Goal: Information Seeking & Learning: Learn about a topic

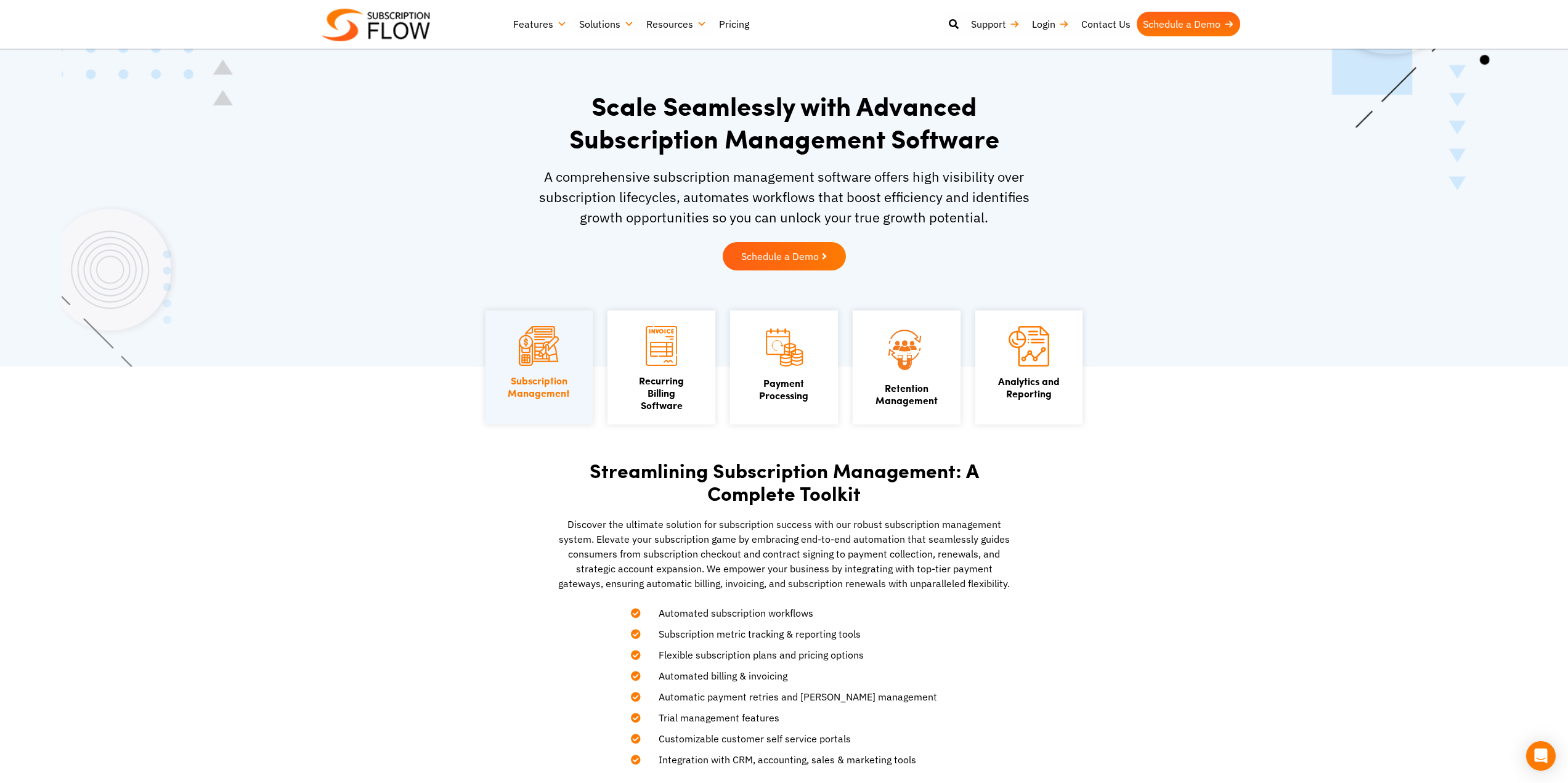
click at [725, 21] on link "Pricing" at bounding box center [734, 24] width 42 height 24
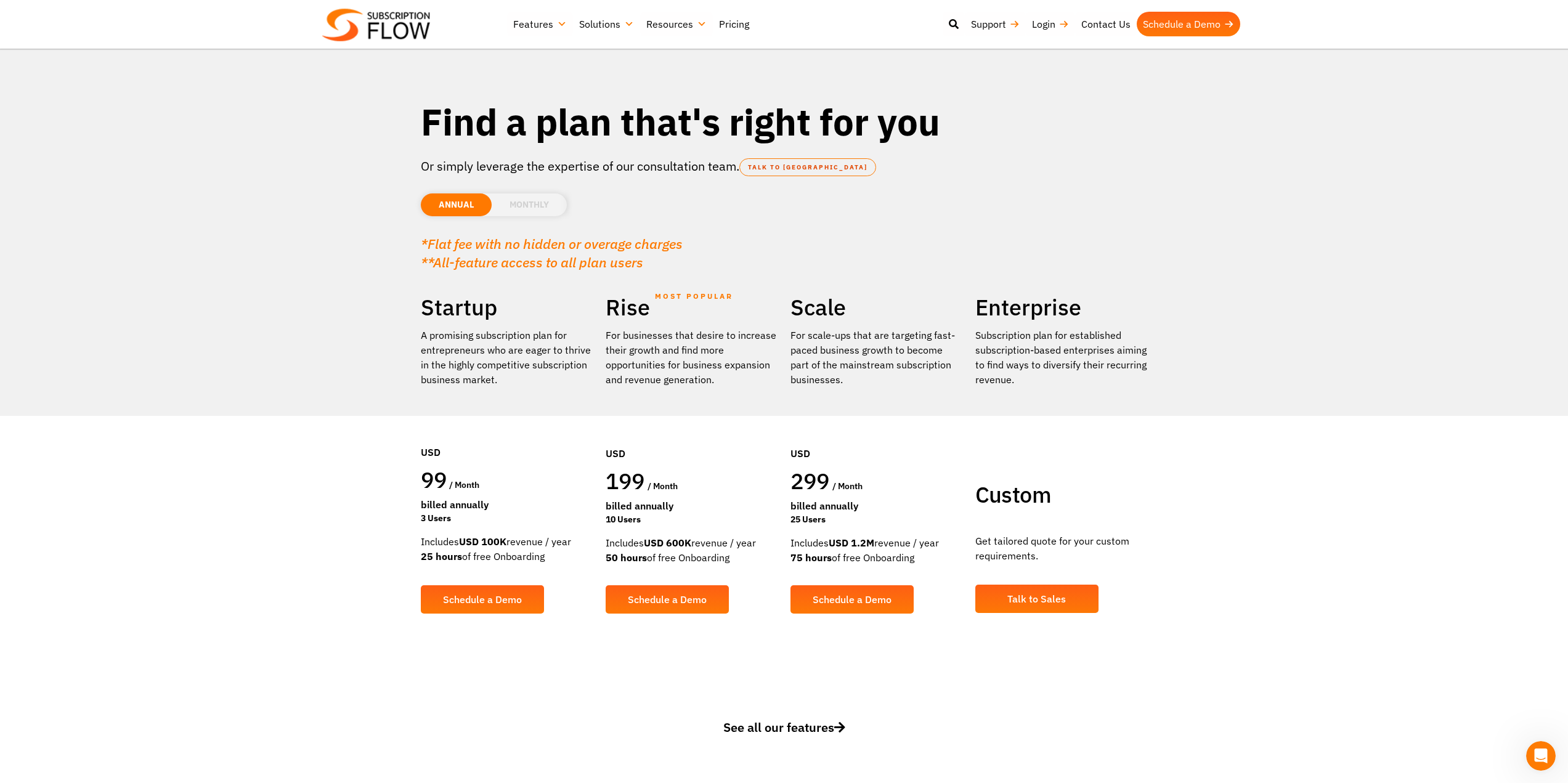
click at [607, 26] on link "Solutions" at bounding box center [606, 24] width 67 height 24
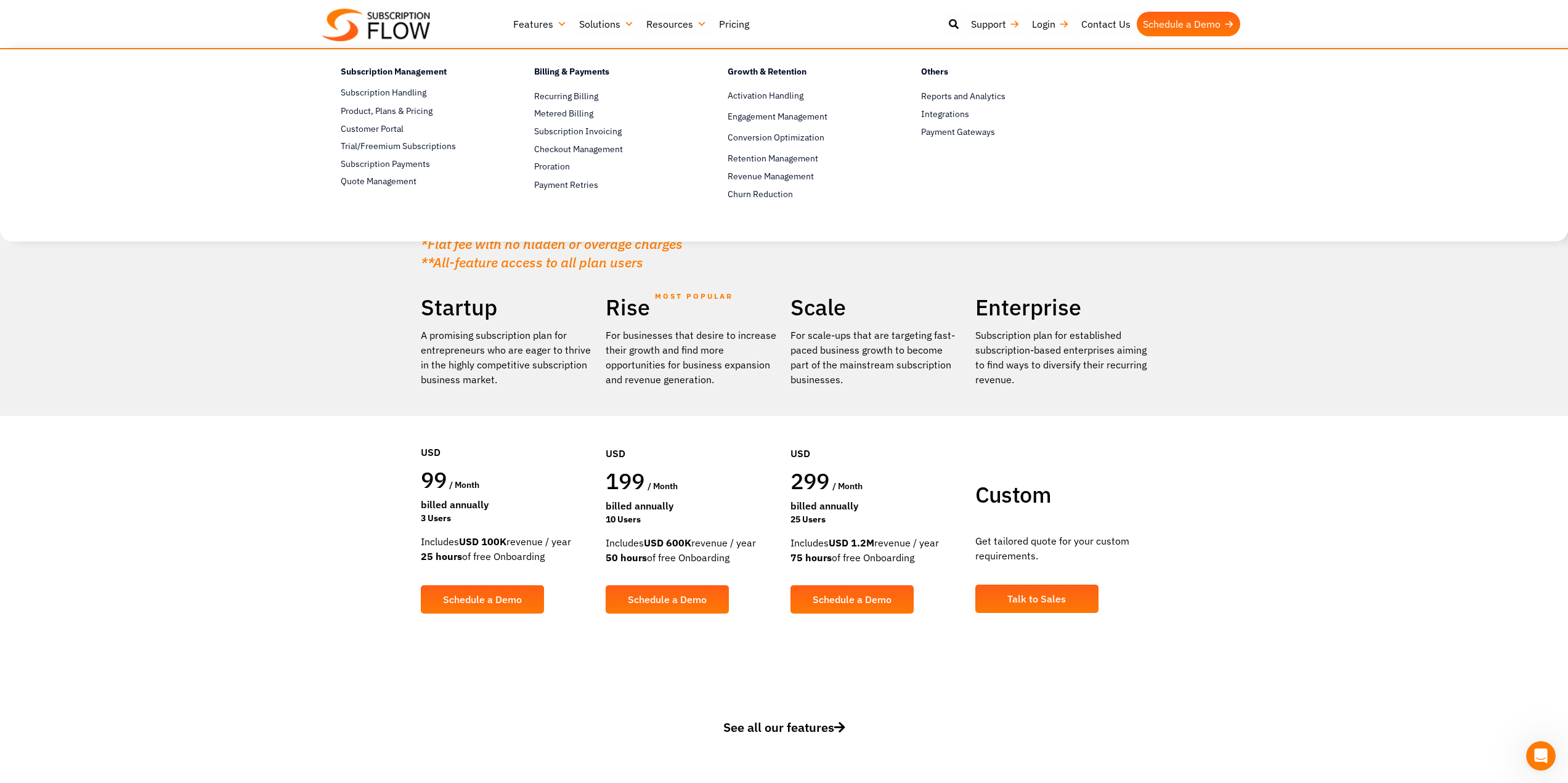
click at [533, 25] on link "Features" at bounding box center [540, 24] width 66 height 24
click at [389, 127] on span "Customer Portal" at bounding box center [372, 129] width 63 height 13
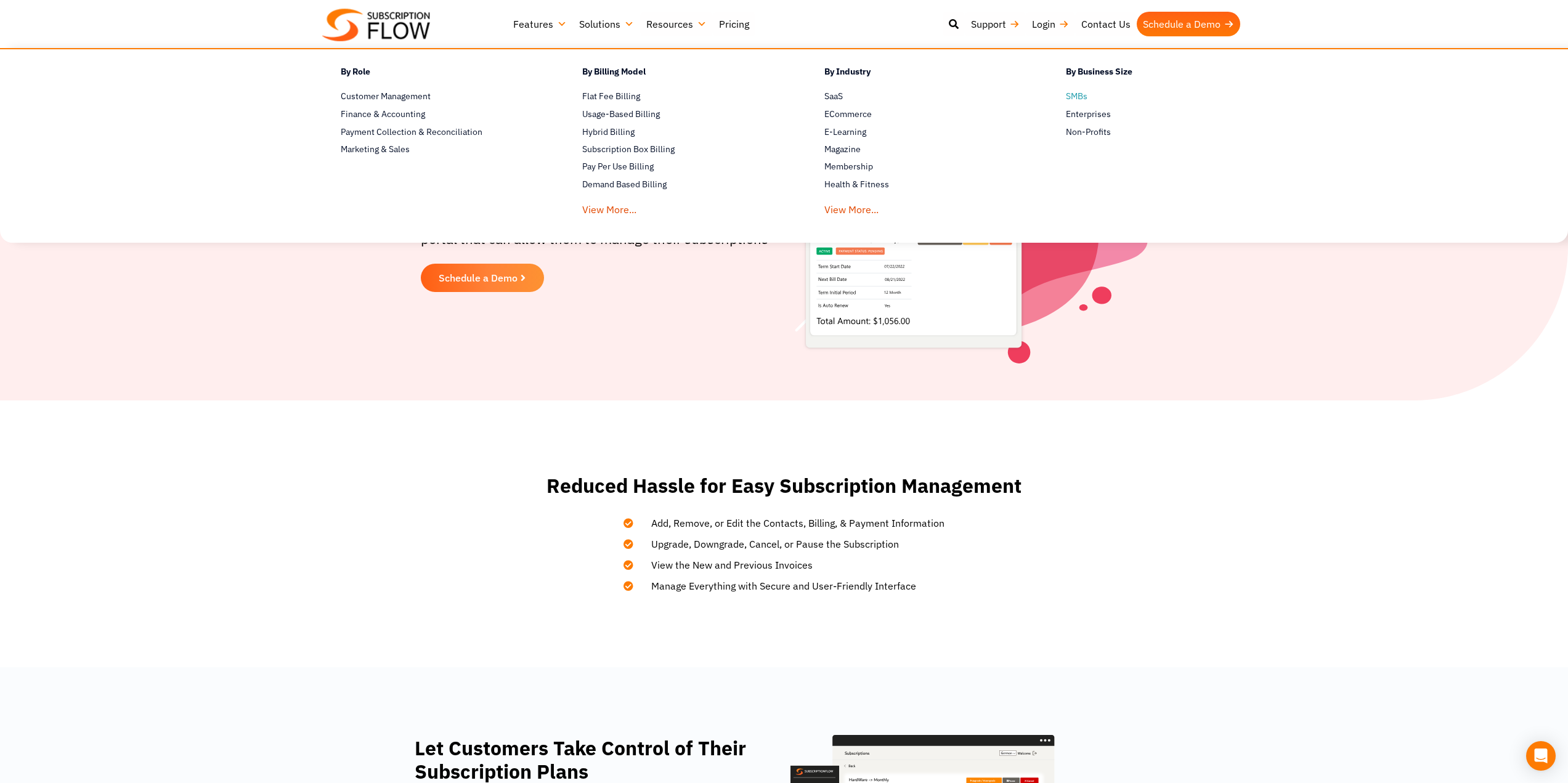
click at [1070, 95] on span "SMBs" at bounding box center [1077, 96] width 22 height 13
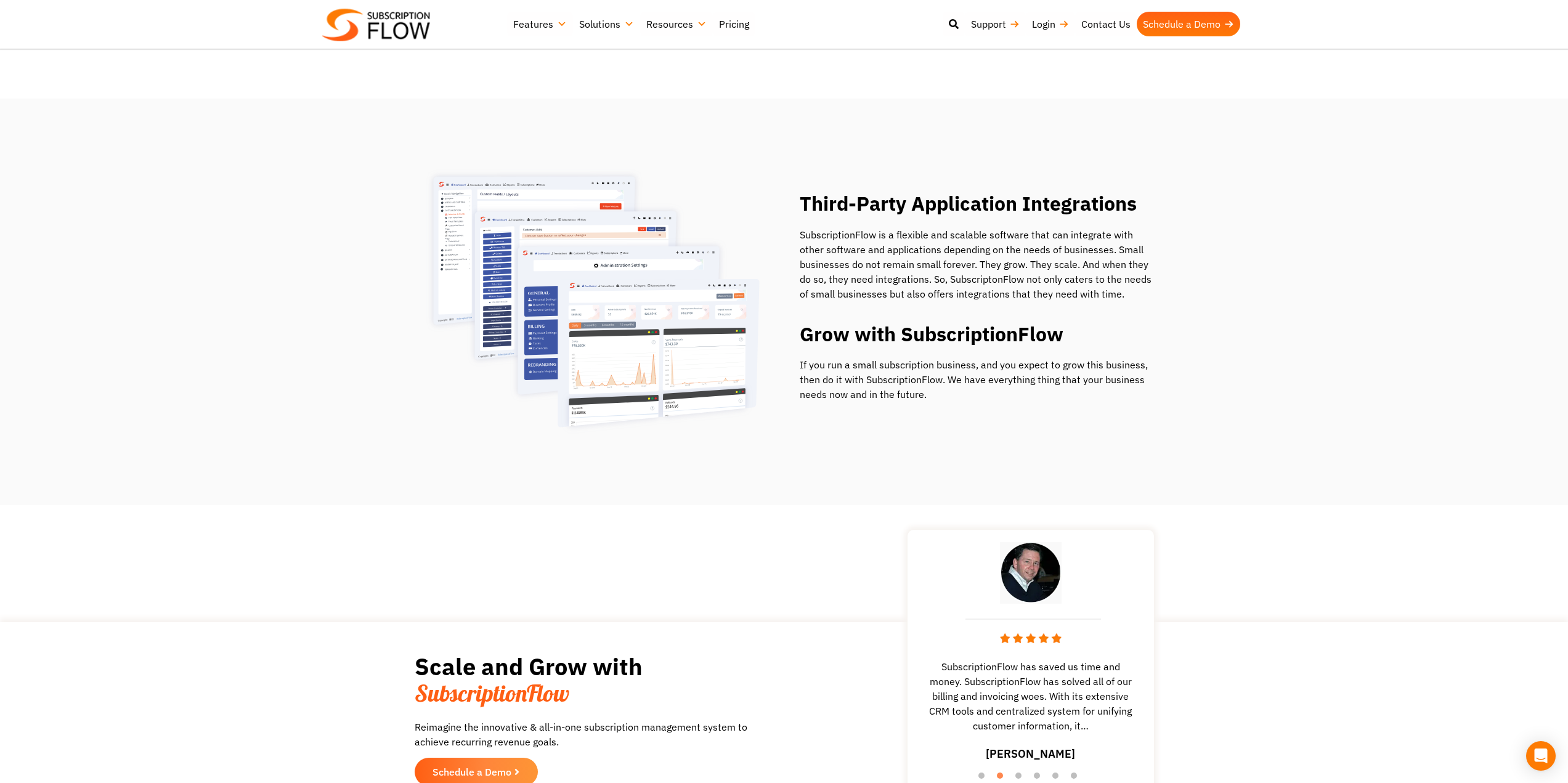
scroll to position [1478, 0]
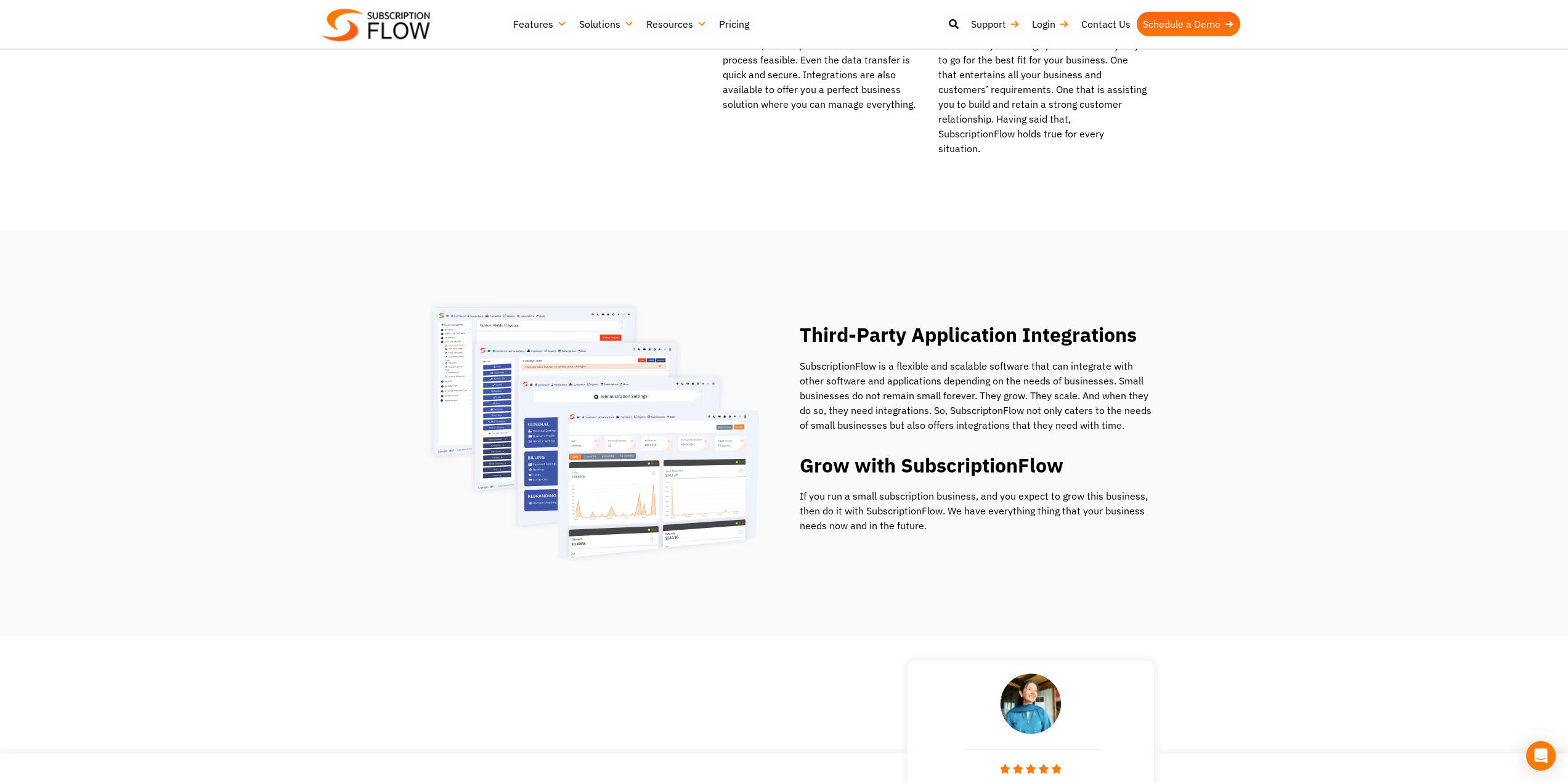
click at [621, 348] on img at bounding box center [597, 433] width 354 height 271
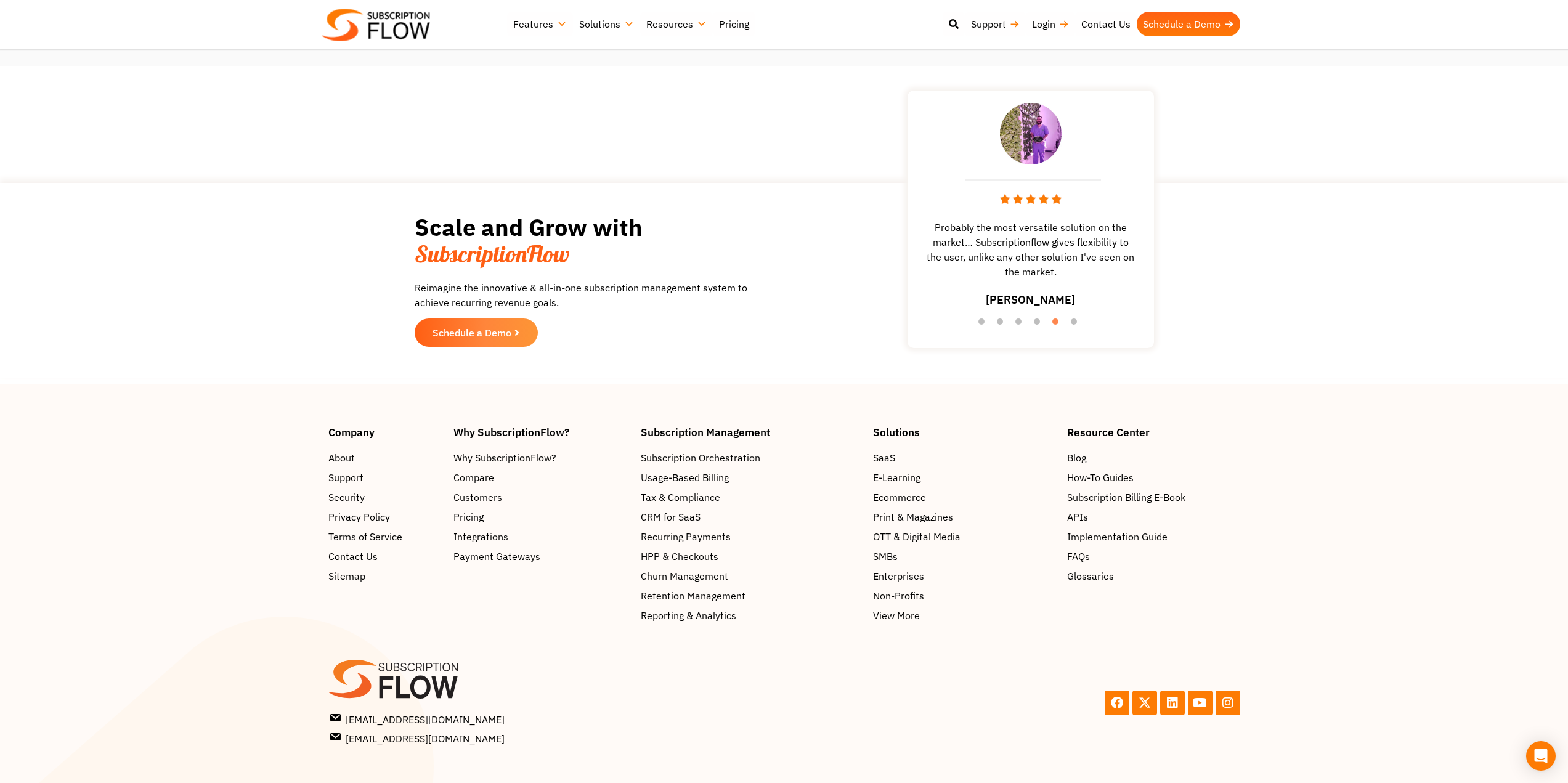
scroll to position [2053, 0]
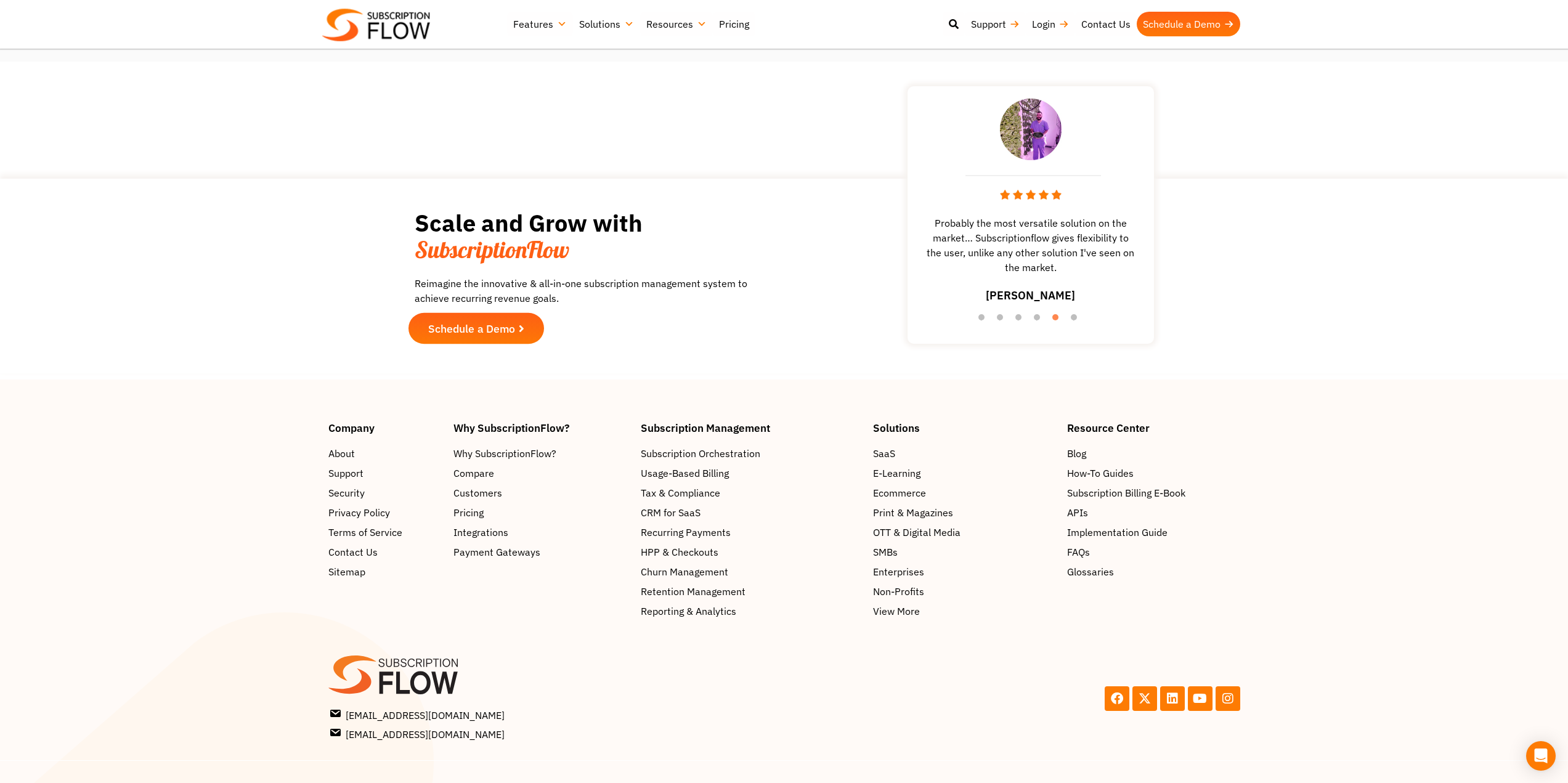
click at [473, 323] on span "Schedule a Demo" at bounding box center [472, 329] width 87 height 11
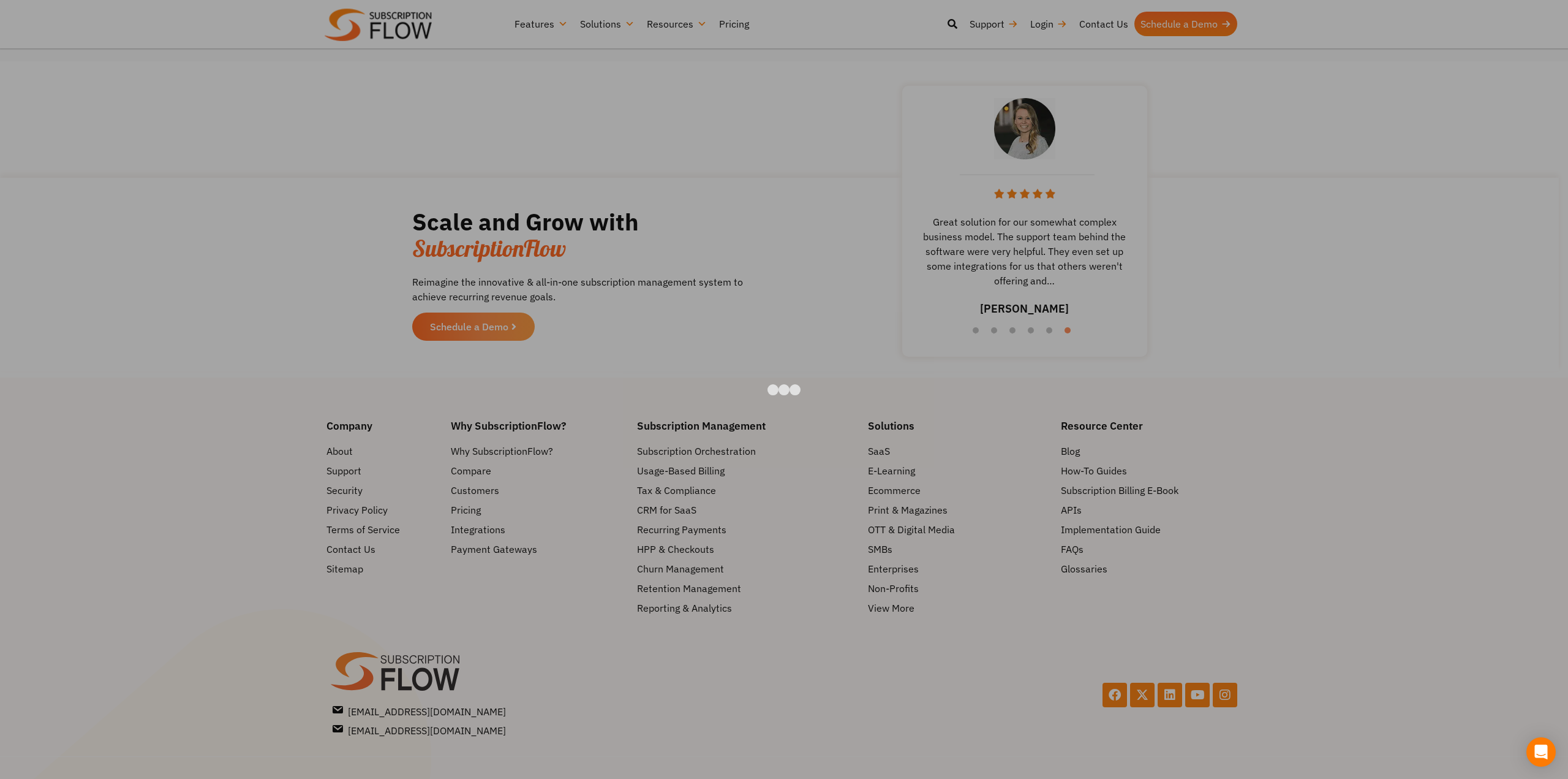
click at [670, 27] on div at bounding box center [784, 389] width 1568 height 779
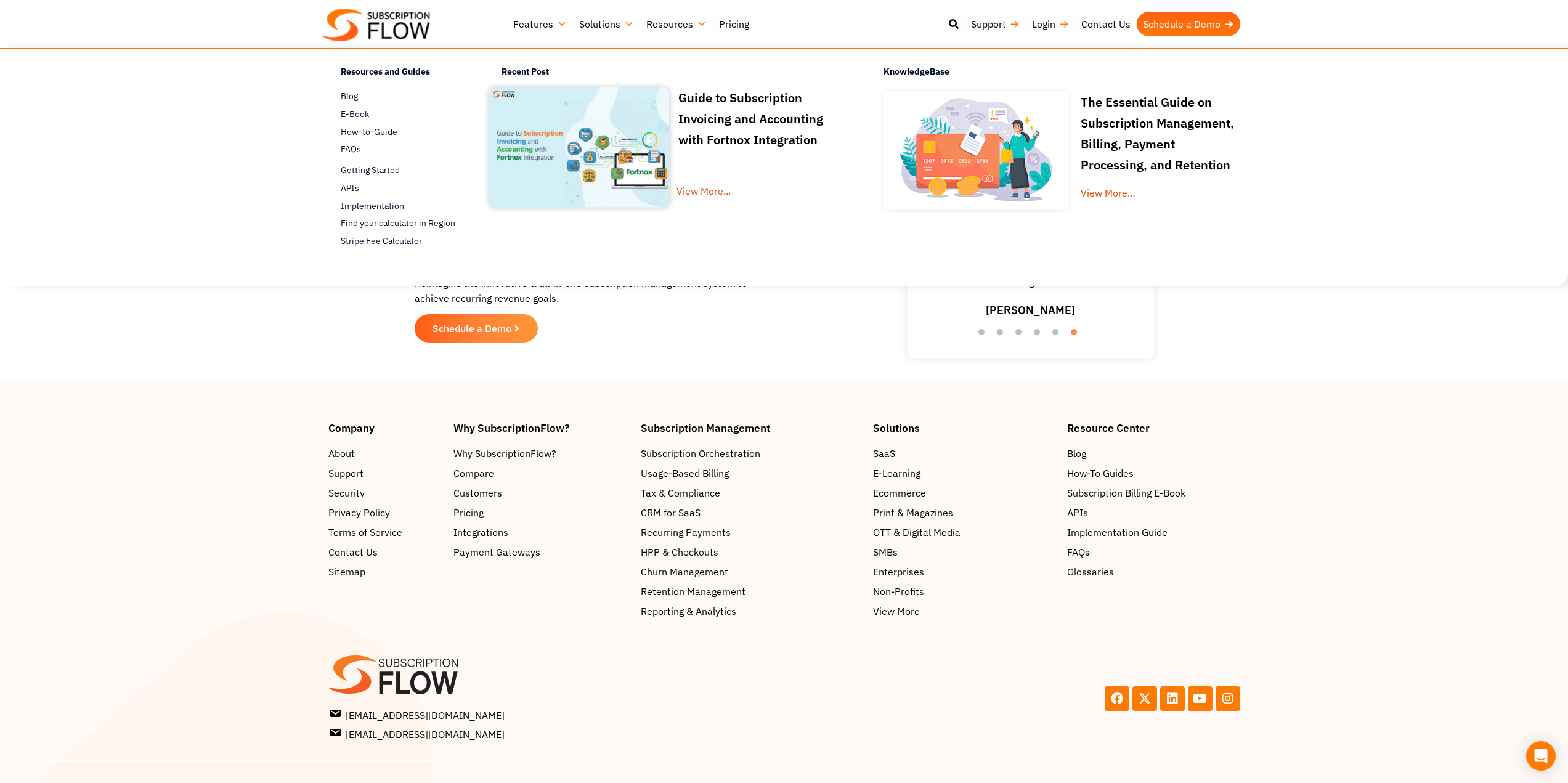
click at [684, 26] on link "Resources" at bounding box center [676, 24] width 73 height 24
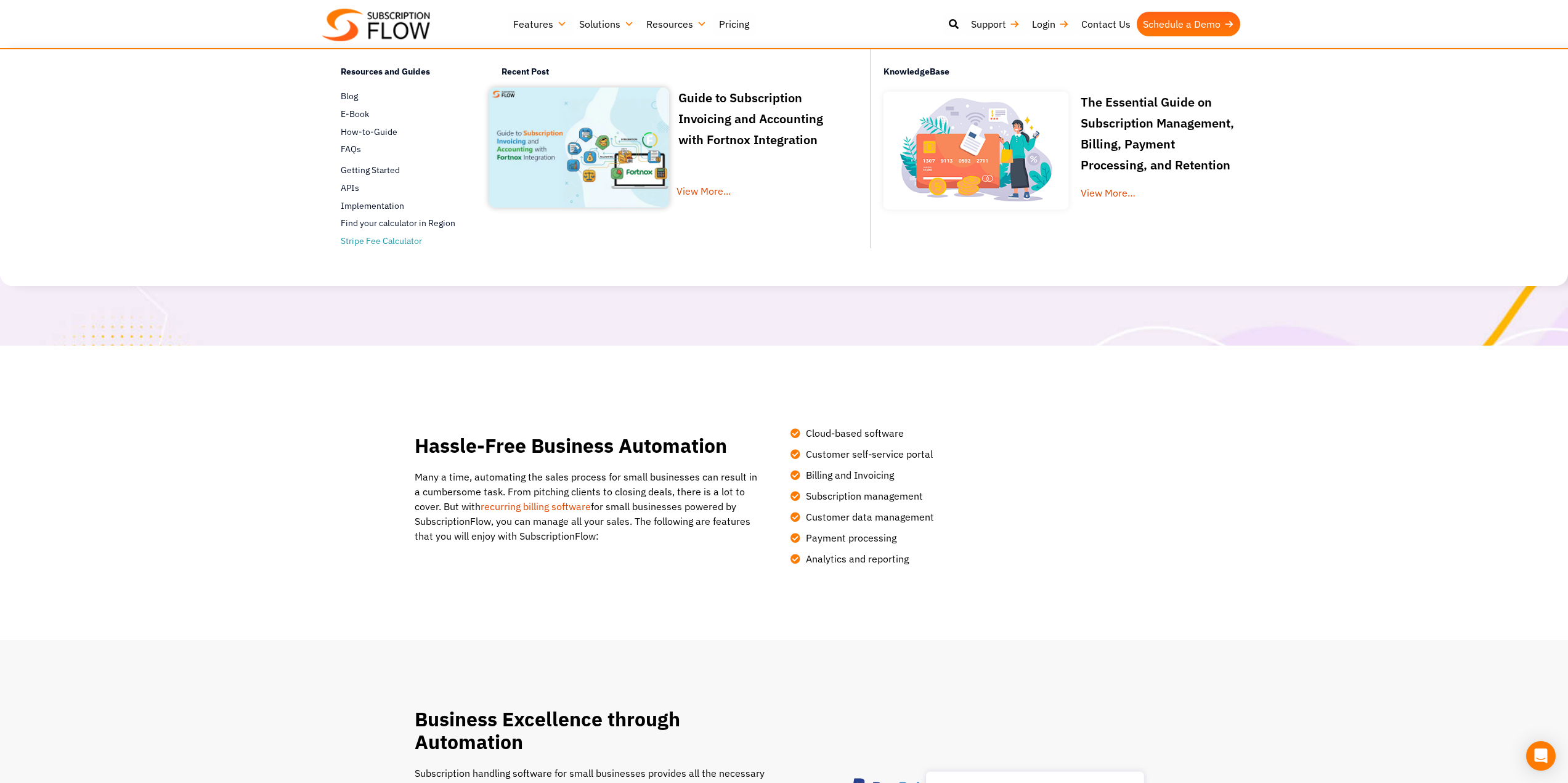
click at [409, 241] on link "Stripe Fee Calculator" at bounding box center [400, 241] width 118 height 15
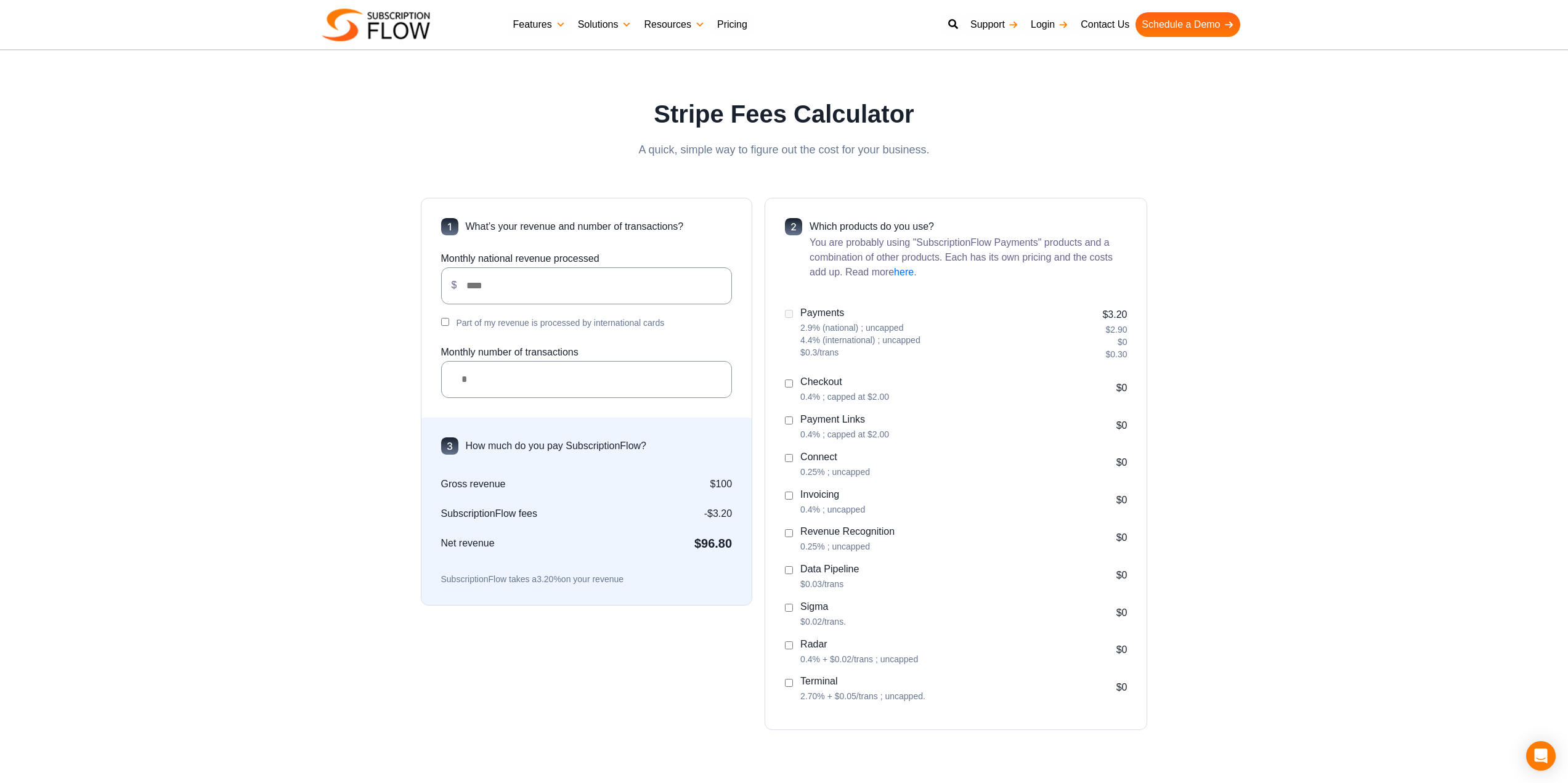
click at [585, 26] on link "Solutions" at bounding box center [605, 24] width 67 height 24
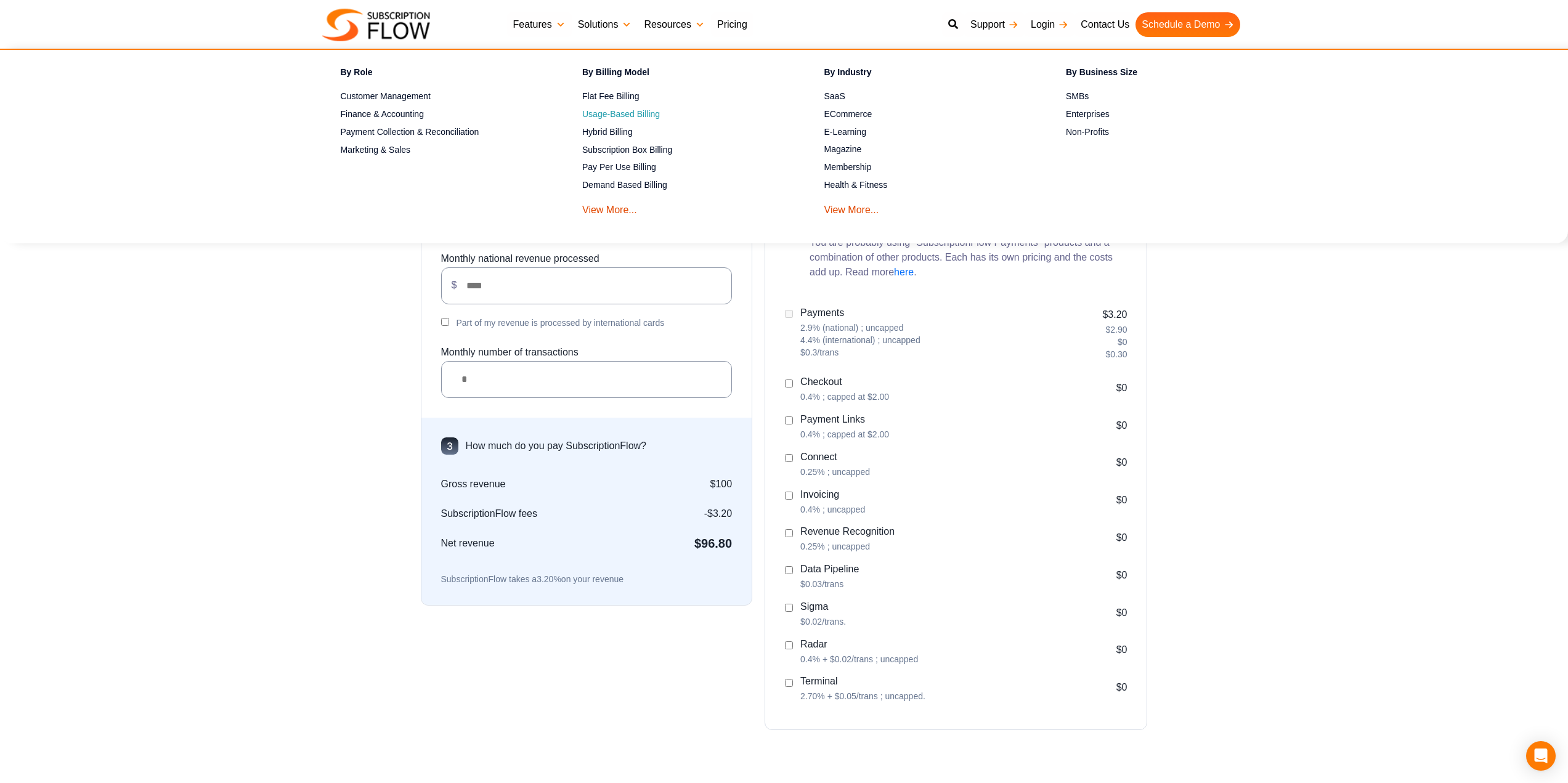
click at [617, 112] on span "Usage-Based Billing" at bounding box center [621, 114] width 78 height 13
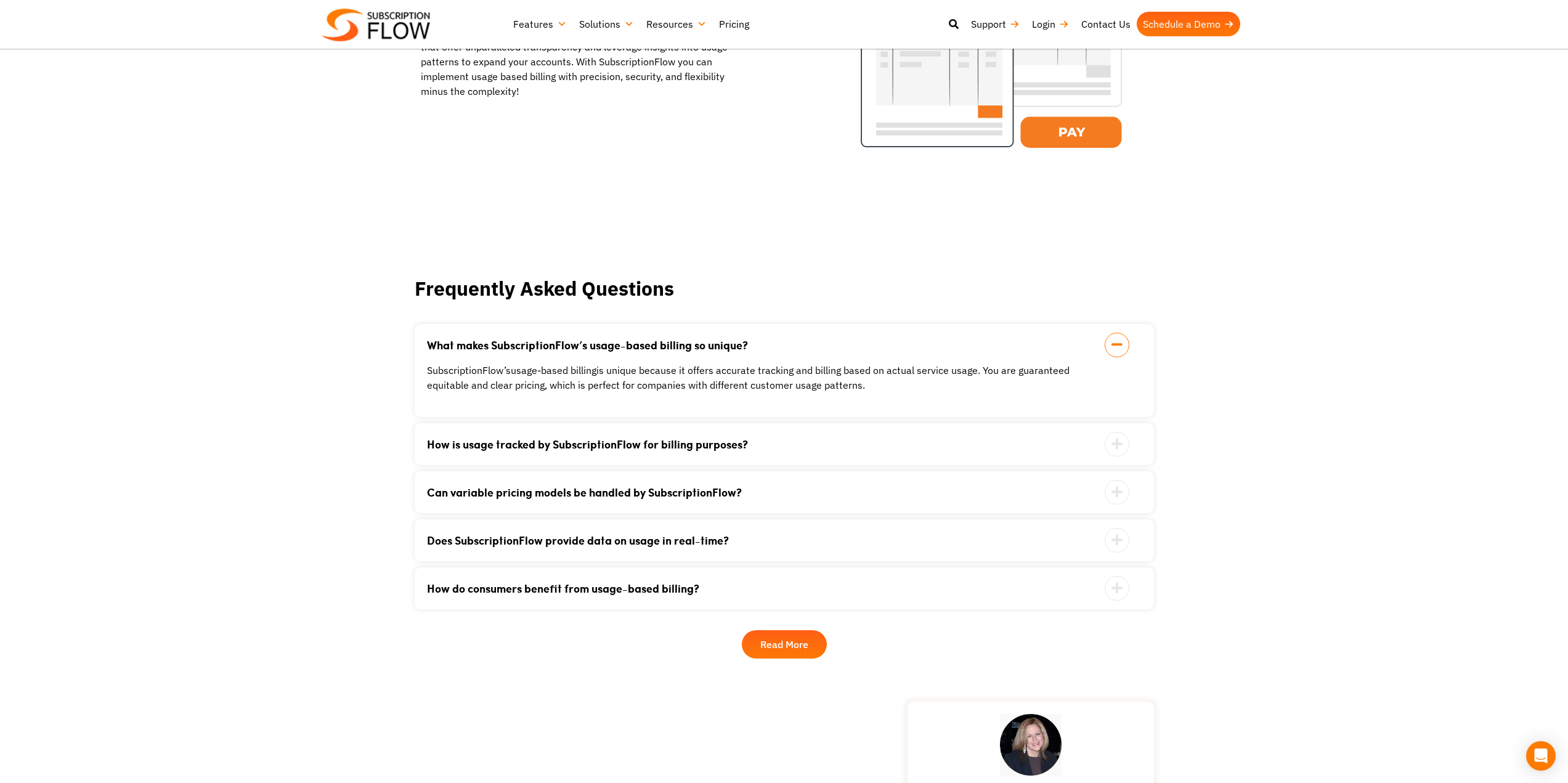
scroll to position [1848, 0]
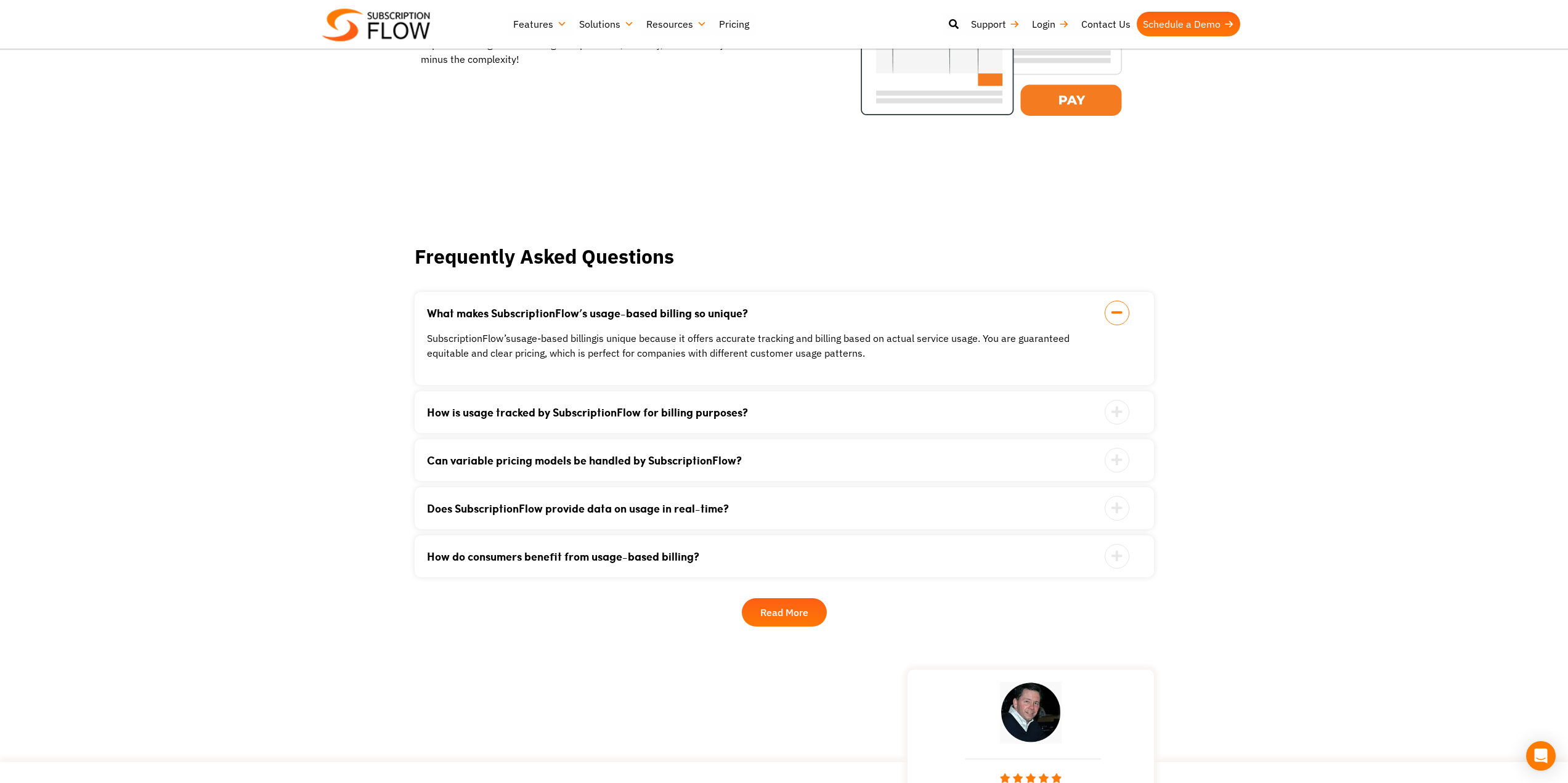
click at [559, 503] on link "Does SubscriptionFlow provide data on usage in real-time?" at bounding box center [768, 508] width 684 height 11
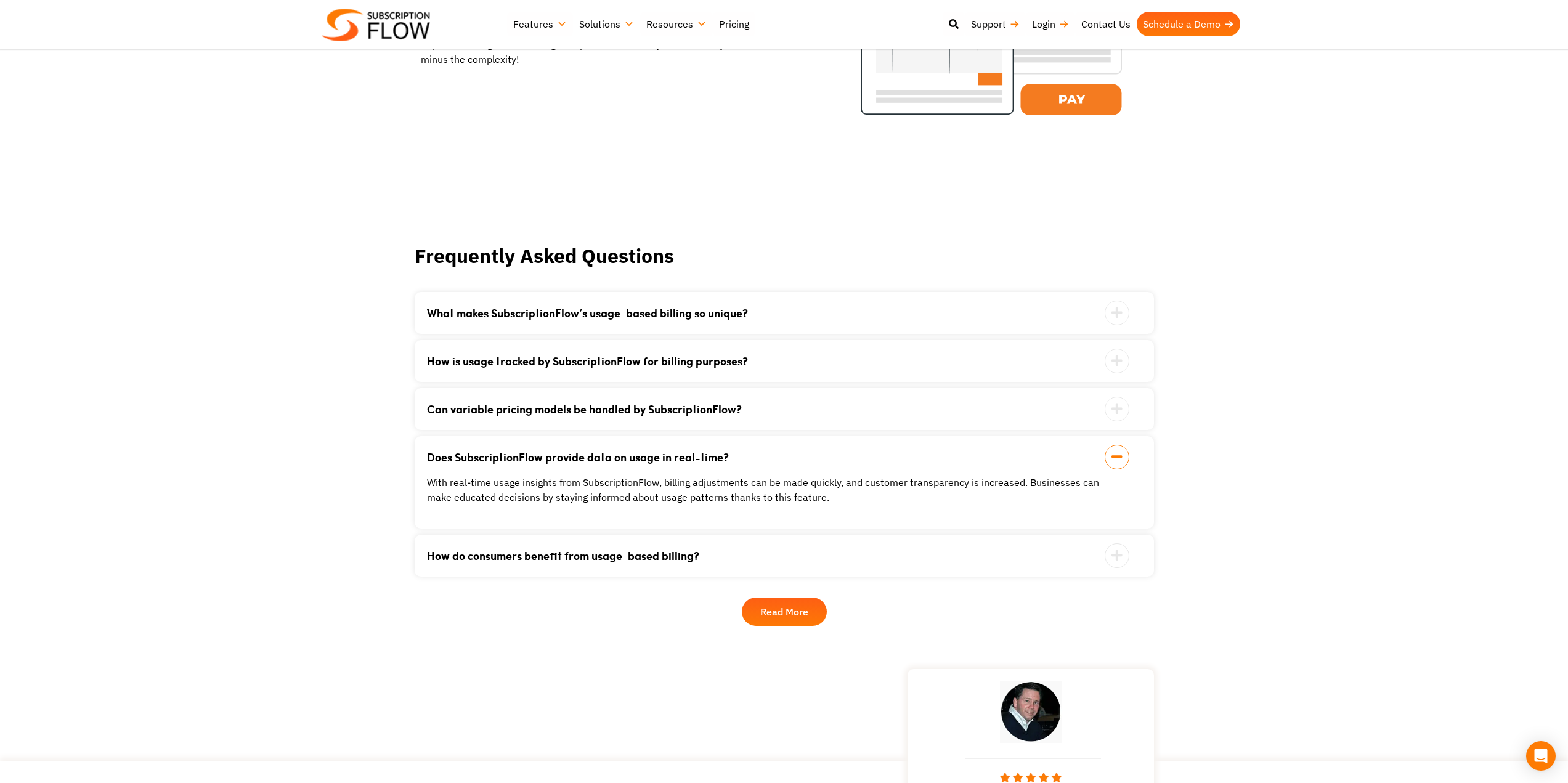
scroll to position [1839, 0]
click at [553, 403] on link "Can variable pricing models be handled by SubscriptionFlow?" at bounding box center [768, 409] width 684 height 11
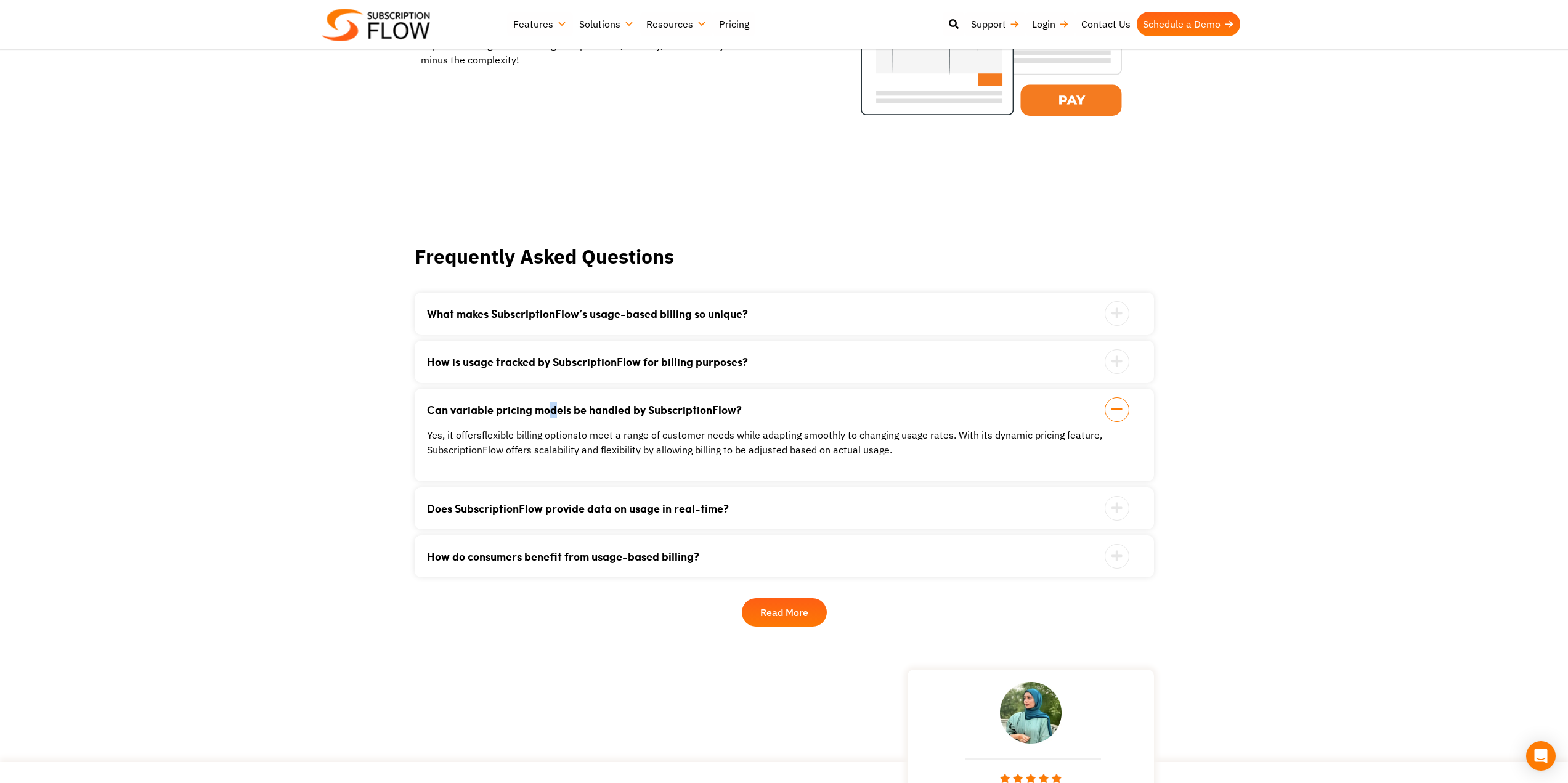
scroll to position [1825, 0]
click at [546, 307] on link "What makes SubscriptionFlow’s usage-based billing so unique?" at bounding box center [768, 313] width 684 height 11
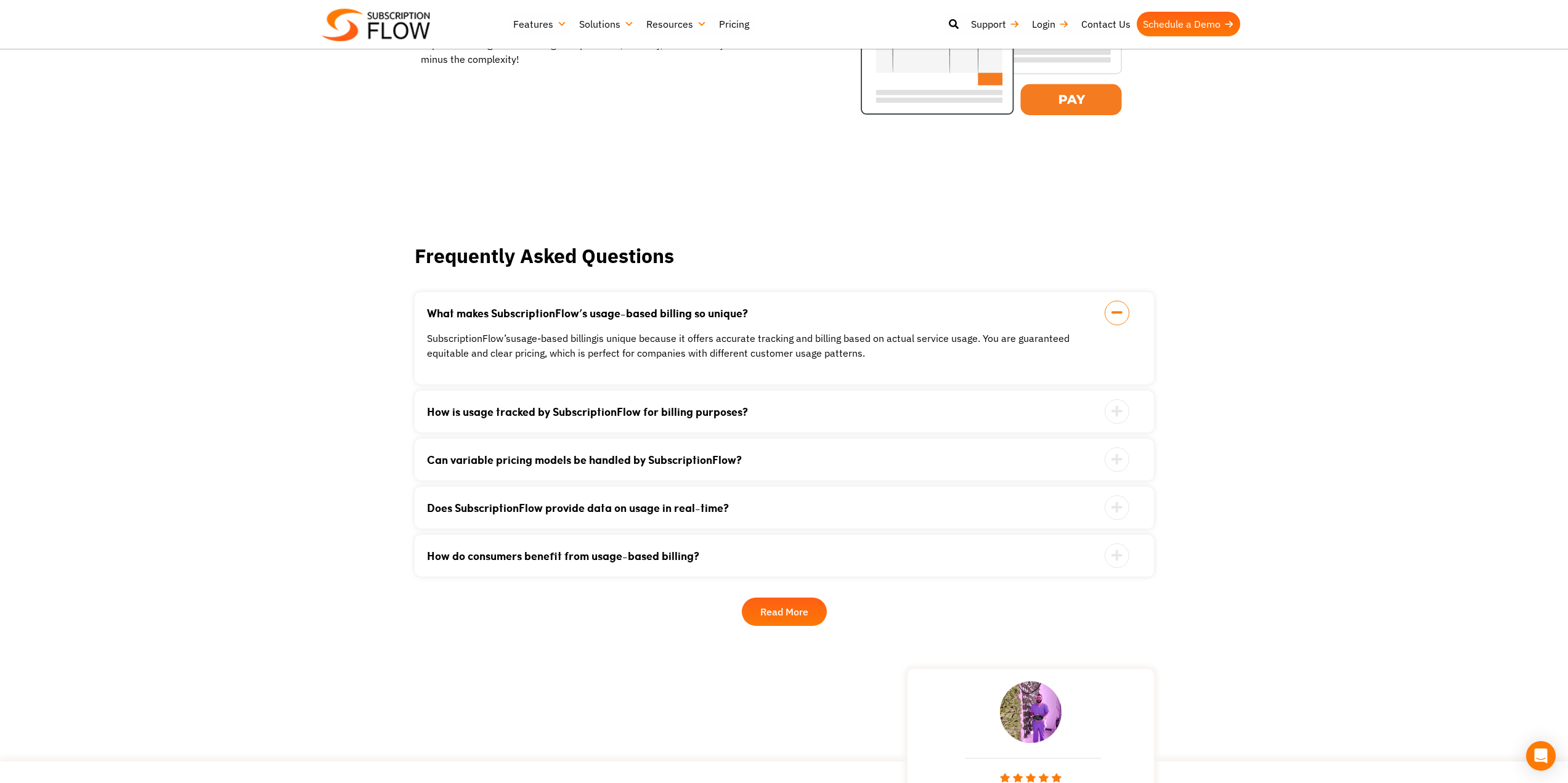
click at [570, 406] on link "How is usage tracked by SubscriptionFlow for billing purposes?" at bounding box center [768, 412] width 684 height 11
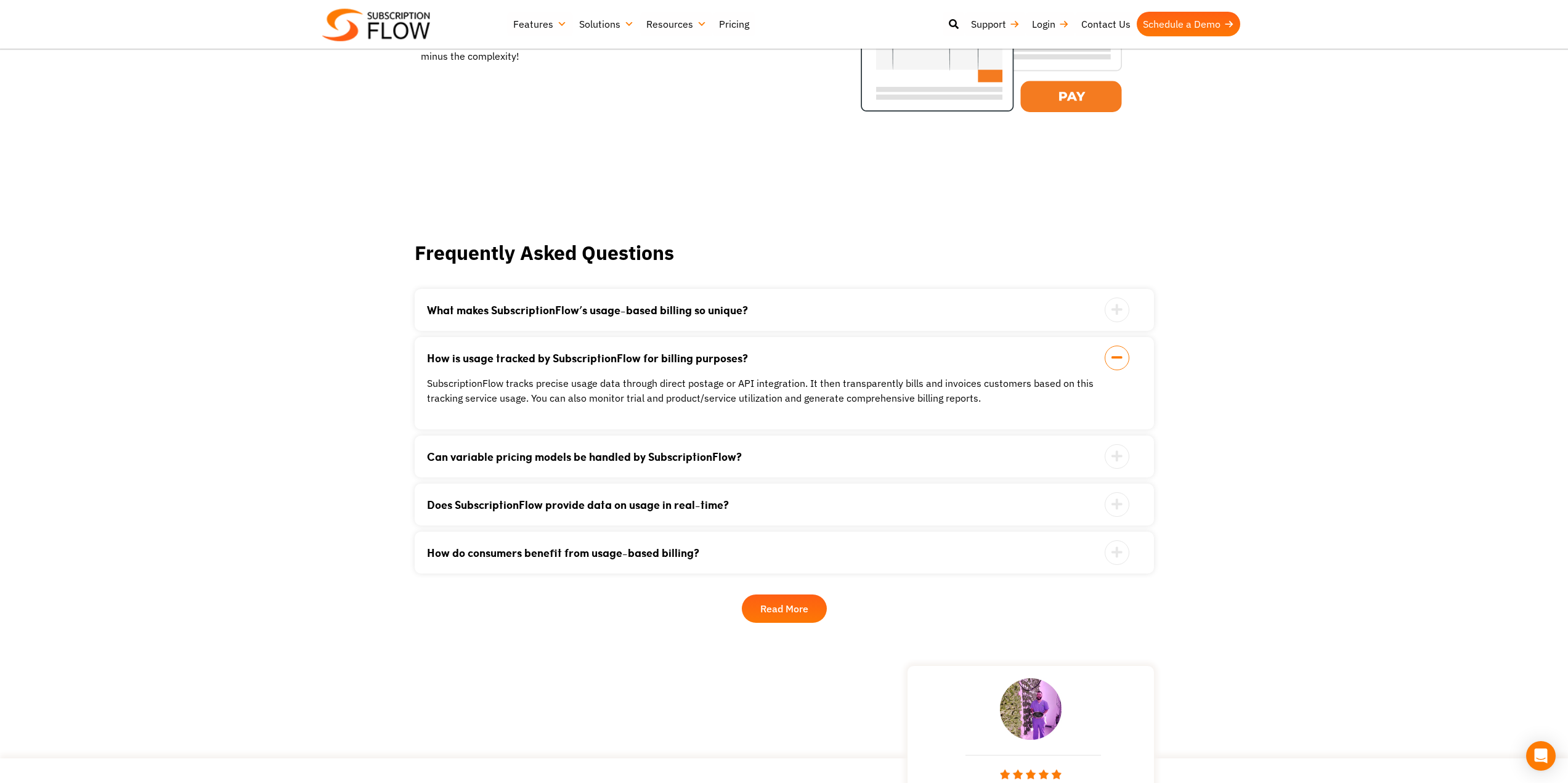
scroll to position [1848, 0]
